Goal: Navigation & Orientation: Find specific page/section

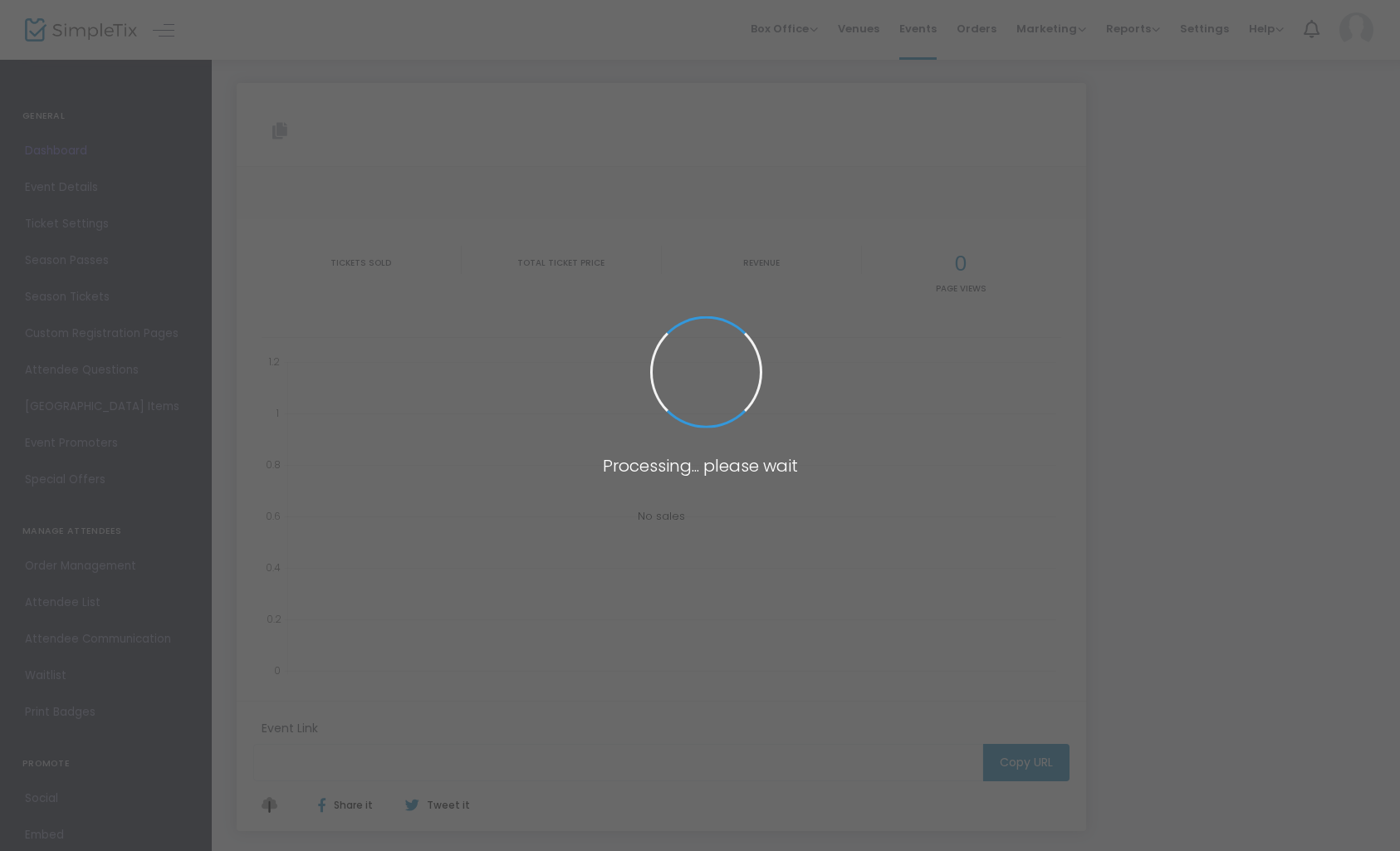
type input "[URL][DOMAIN_NAME][DATE]"
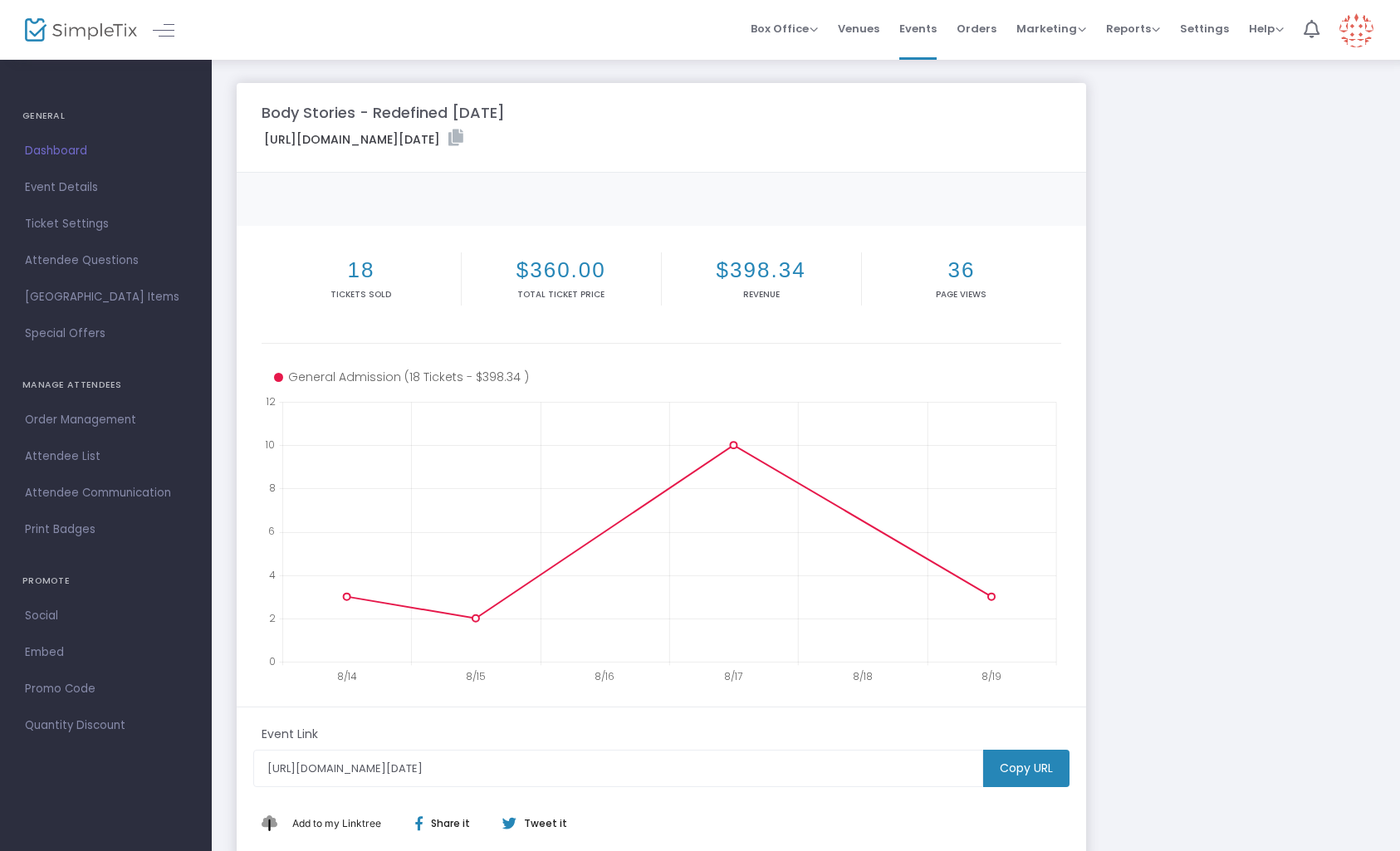
click at [42, 120] on h4 "GENERAL" at bounding box center [105, 116] width 167 height 33
click at [61, 157] on span "Dashboard" at bounding box center [105, 151] width 162 height 22
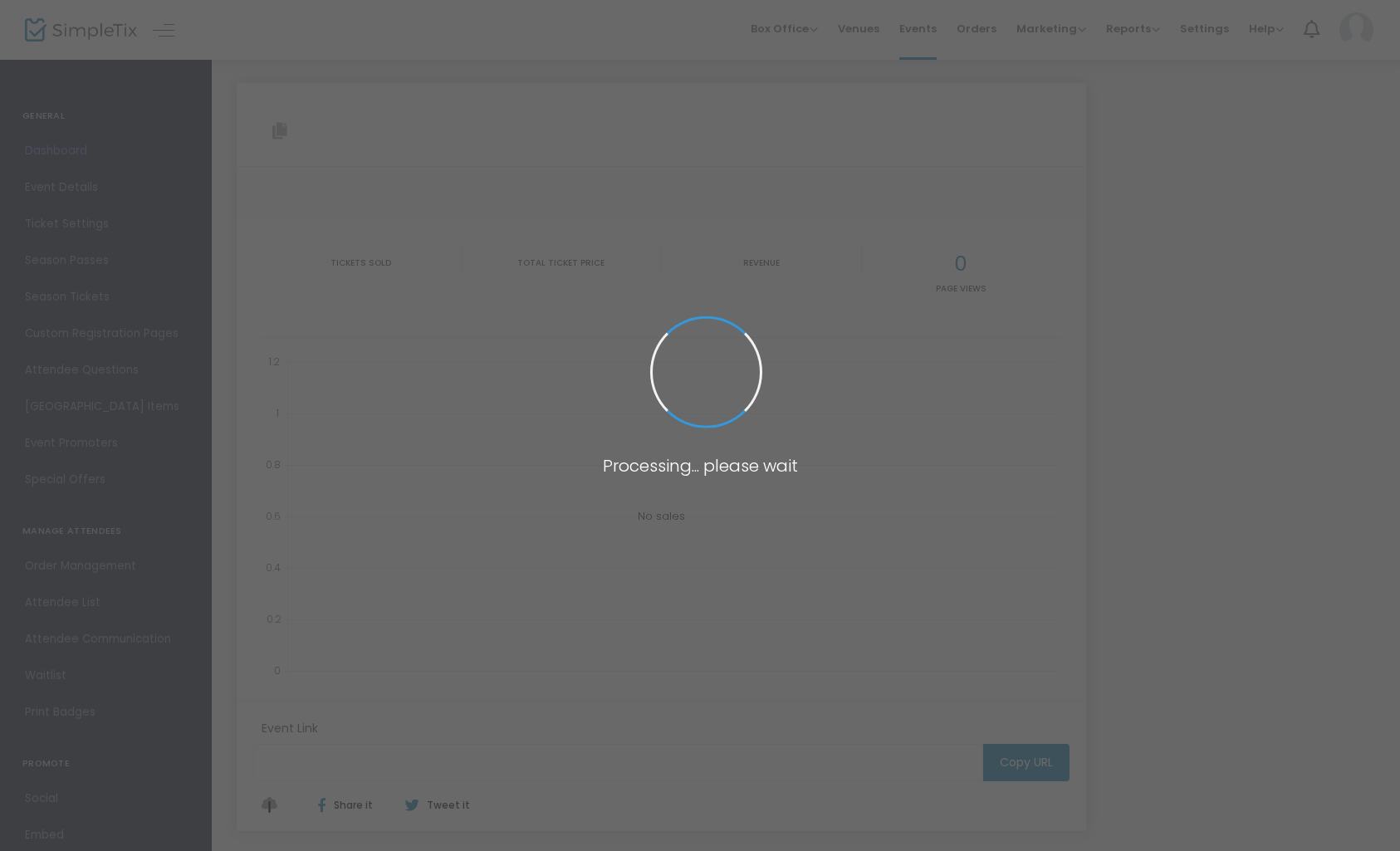
type input "[URL][DOMAIN_NAME][DATE]"
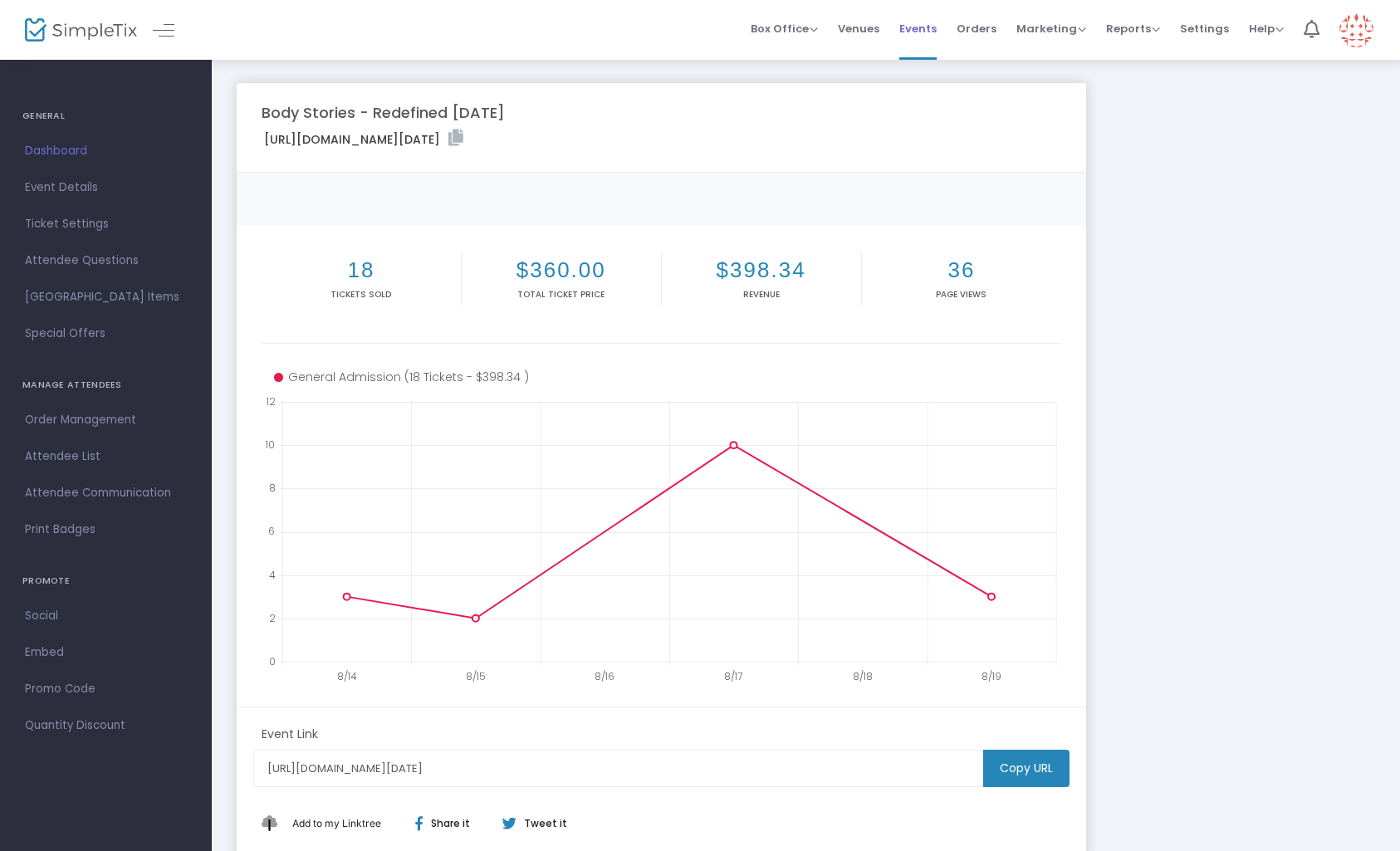
click at [924, 34] on span "Events" at bounding box center [917, 29] width 37 height 42
